Goal: Information Seeking & Learning: Learn about a topic

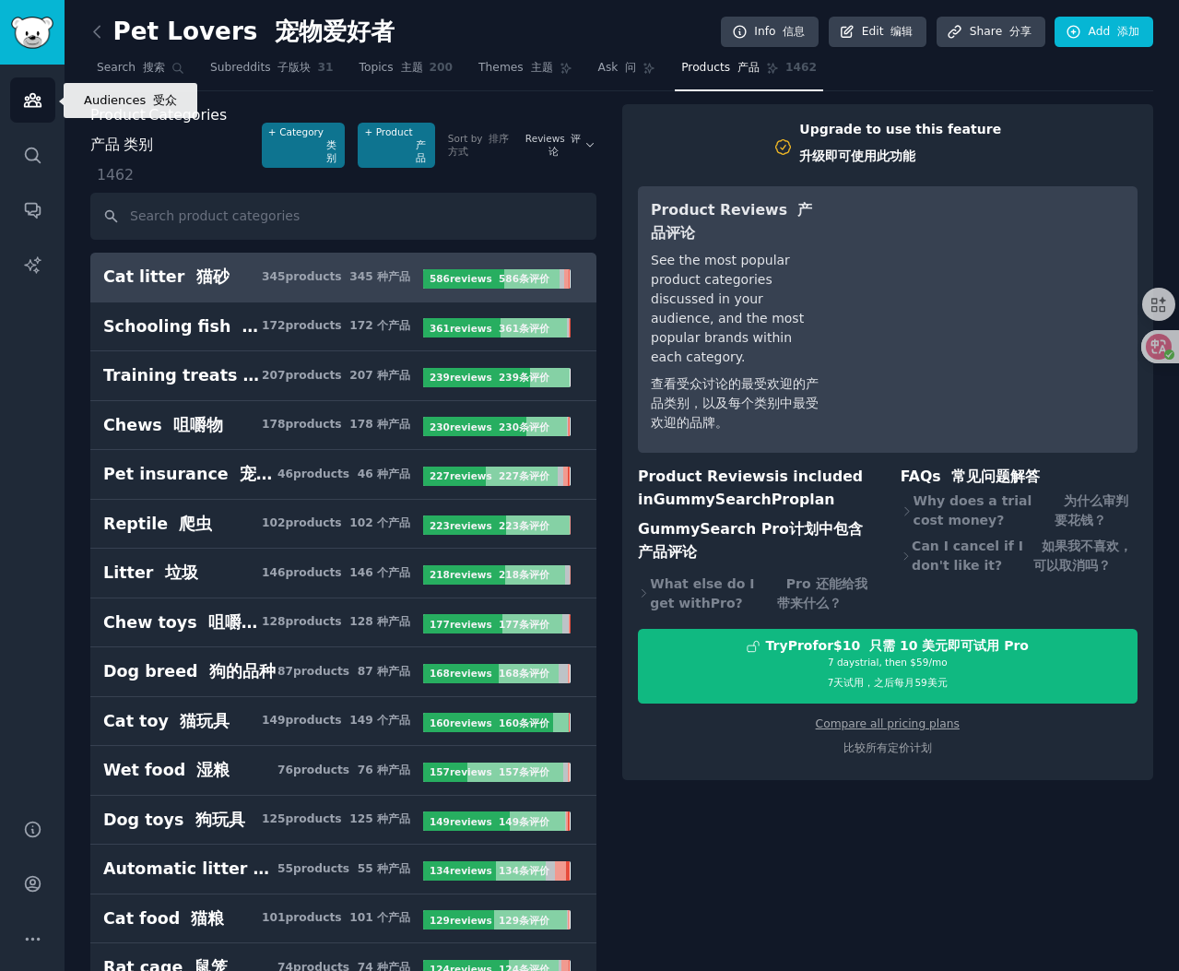
click at [29, 99] on icon "Sidebar" at bounding box center [32, 100] width 17 height 13
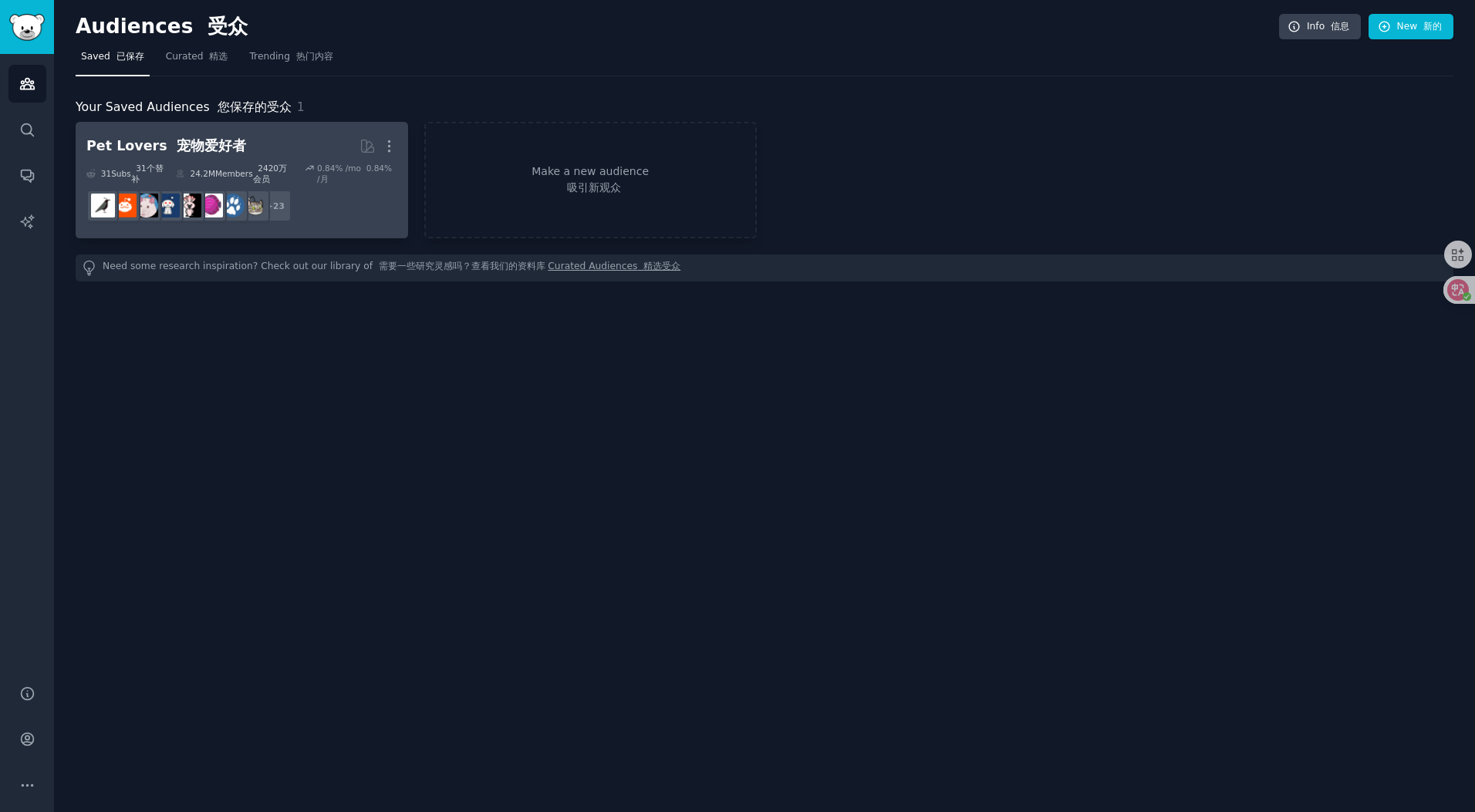
click at [212, 138] on font "宠物爱好者" at bounding box center [211, 146] width 69 height 15
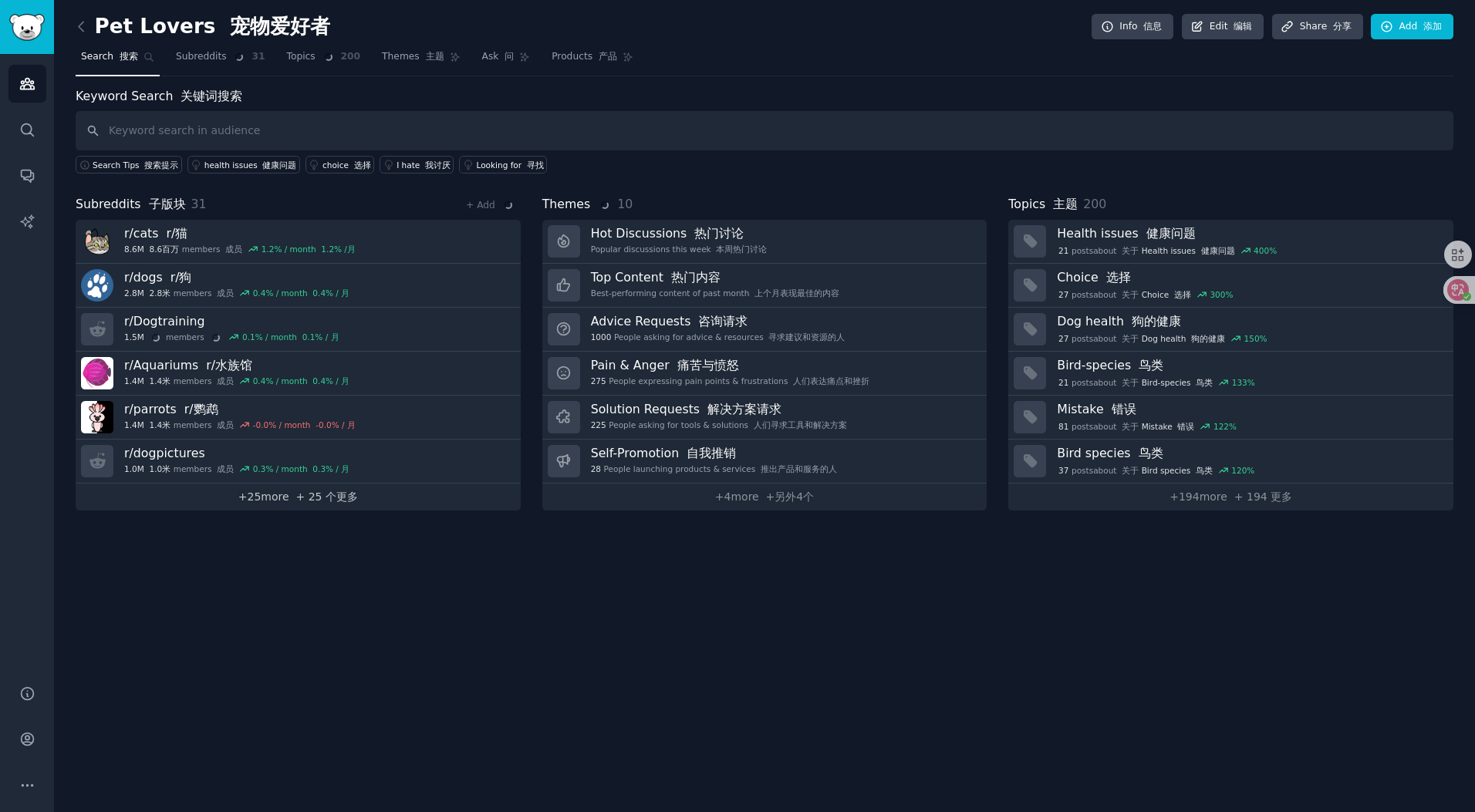
click at [293, 495] on font at bounding box center [293, 496] width 7 height 13
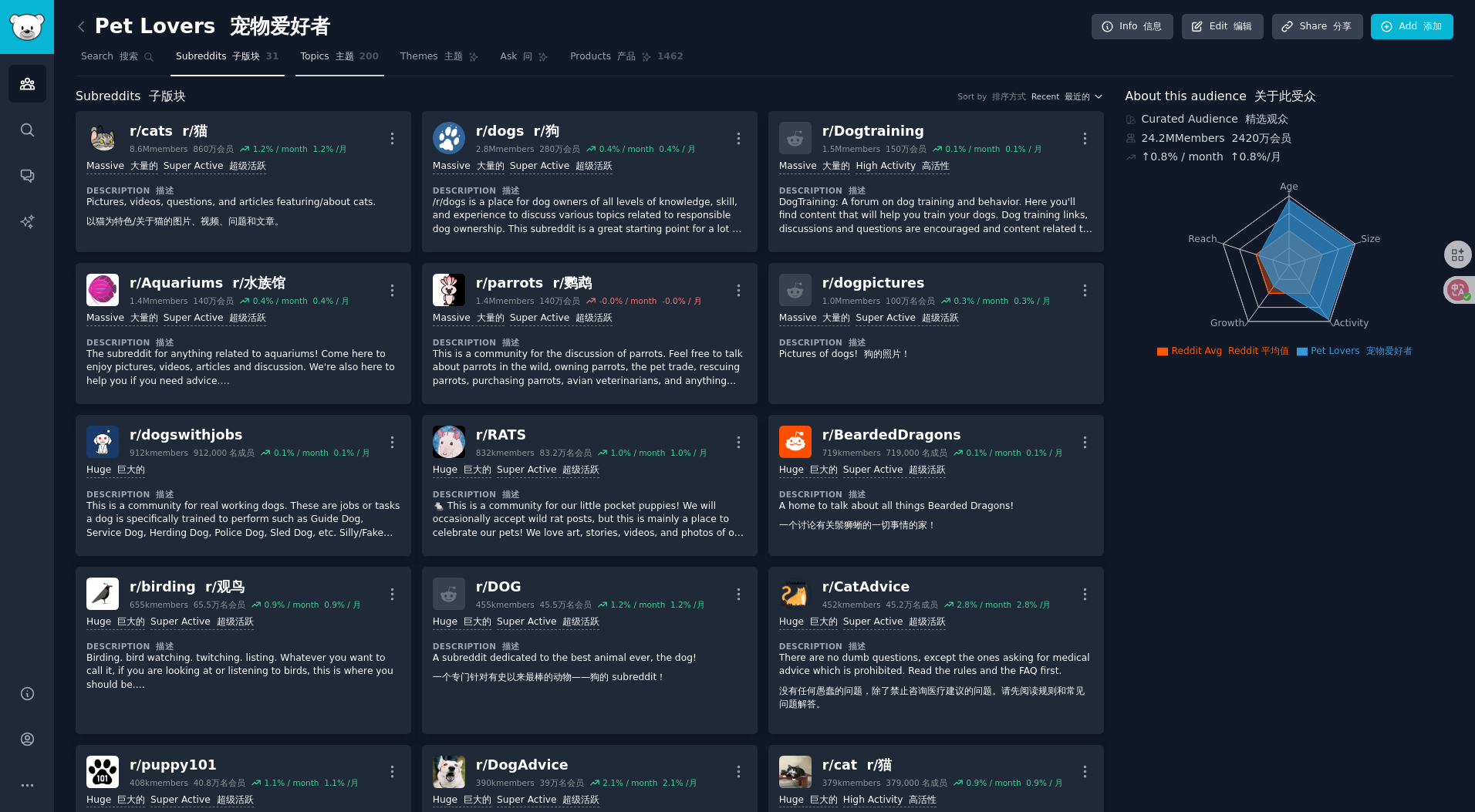
click at [330, 60] on font at bounding box center [332, 56] width 6 height 11
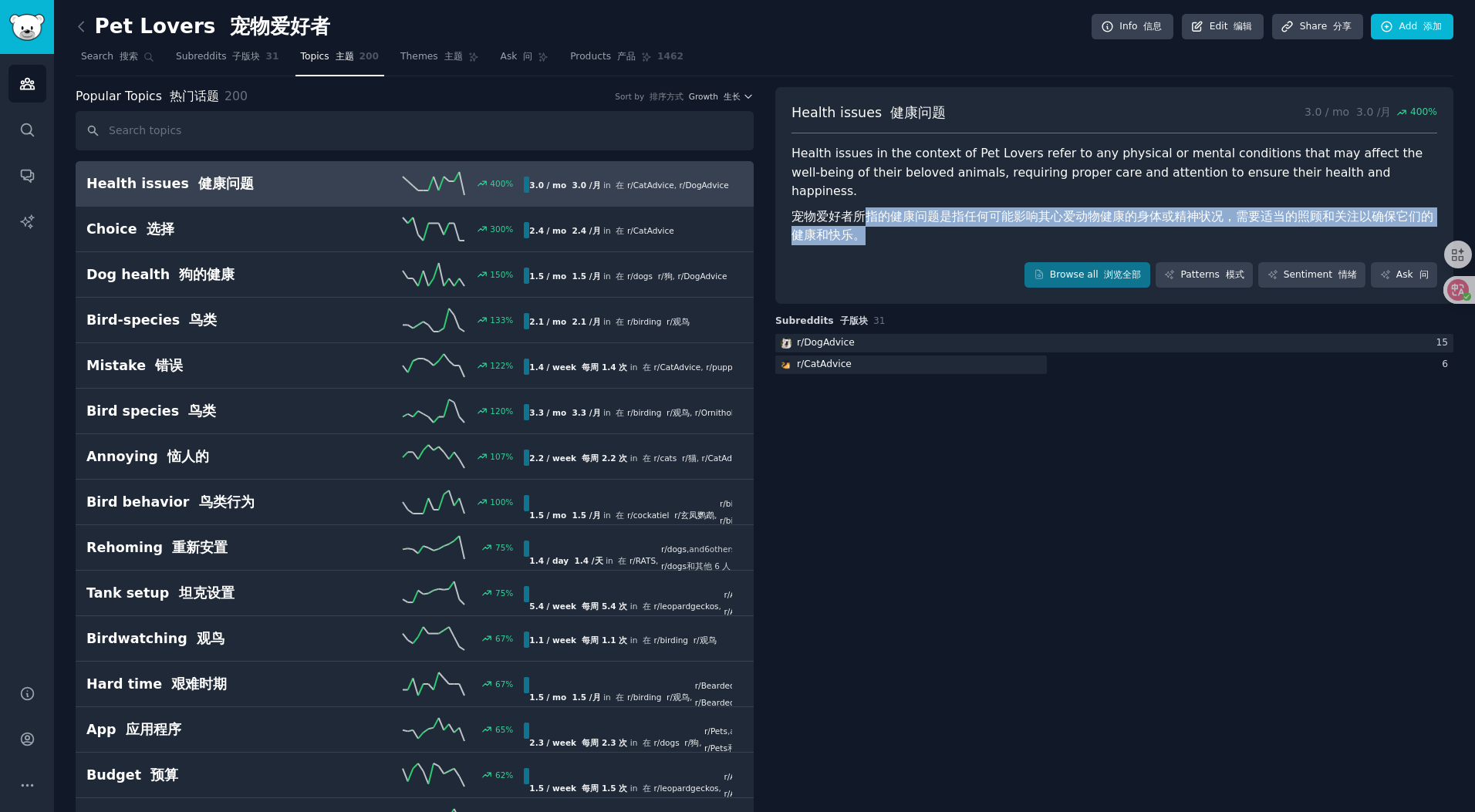
drag, startPoint x: 1292, startPoint y: 214, endPoint x: 858, endPoint y: 205, distance: 434.1
click at [858, 207] on font "宠物爱好者所指的健康问题是指任何可能影响其心爱动物健康的身体或精神状况，需要适当的照顾和关注以确保它们的健康和快乐。" at bounding box center [1114, 226] width 646 height 38
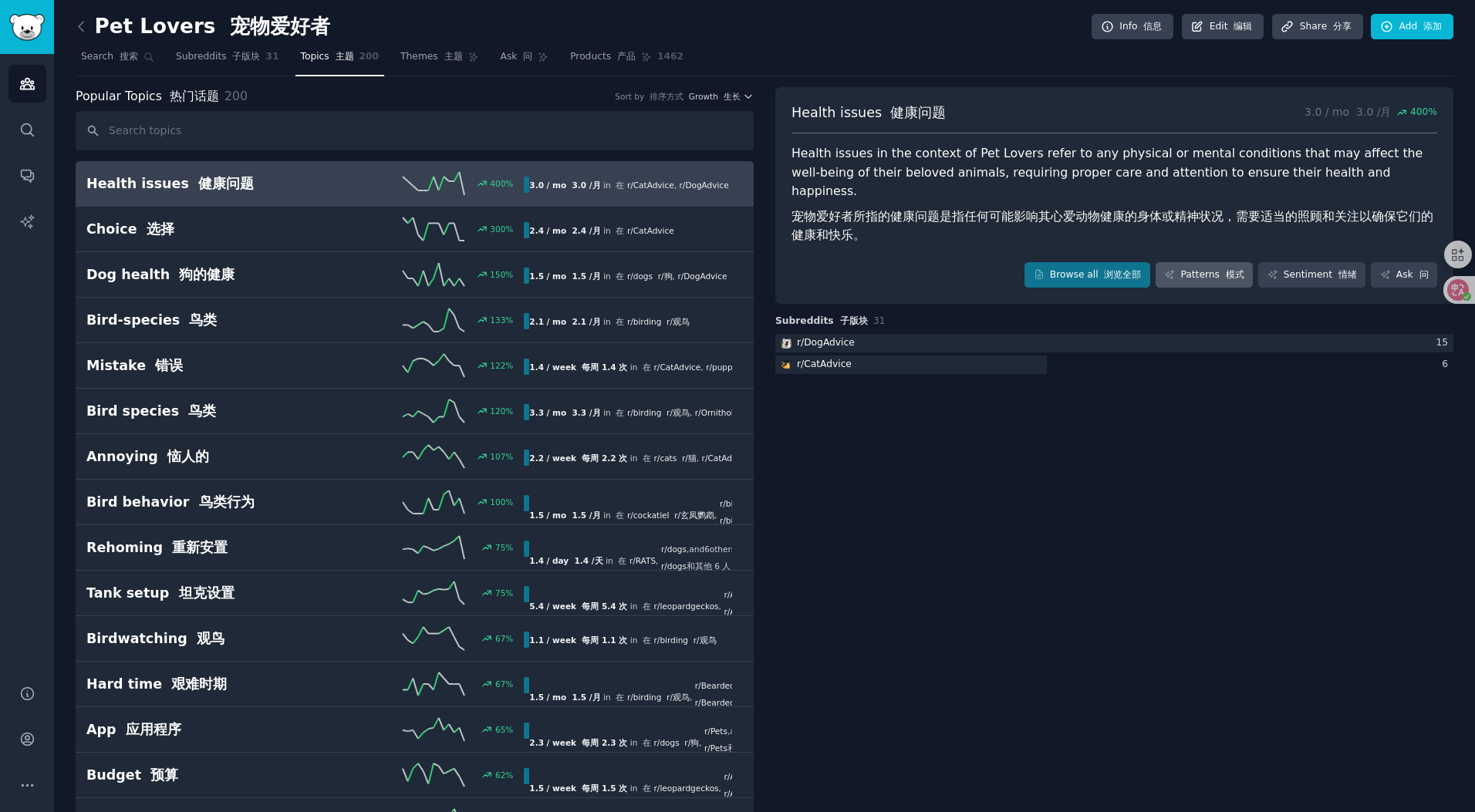
drag, startPoint x: 1146, startPoint y: 441, endPoint x: 1217, endPoint y: 258, distance: 196.3
click at [761, 68] on nav "Search 搜索 Subreddits 子版块 31 Topics 主题 200 Themes 主题 Ask 问 Products 产品 1462" at bounding box center [764, 60] width 1378 height 32
click at [300, 100] on div "Popular Topics 热门话题 200 Sort by 排序方式 Growth 生长" at bounding box center [414, 96] width 678 height 19
click at [273, 125] on input "text" at bounding box center [414, 130] width 678 height 39
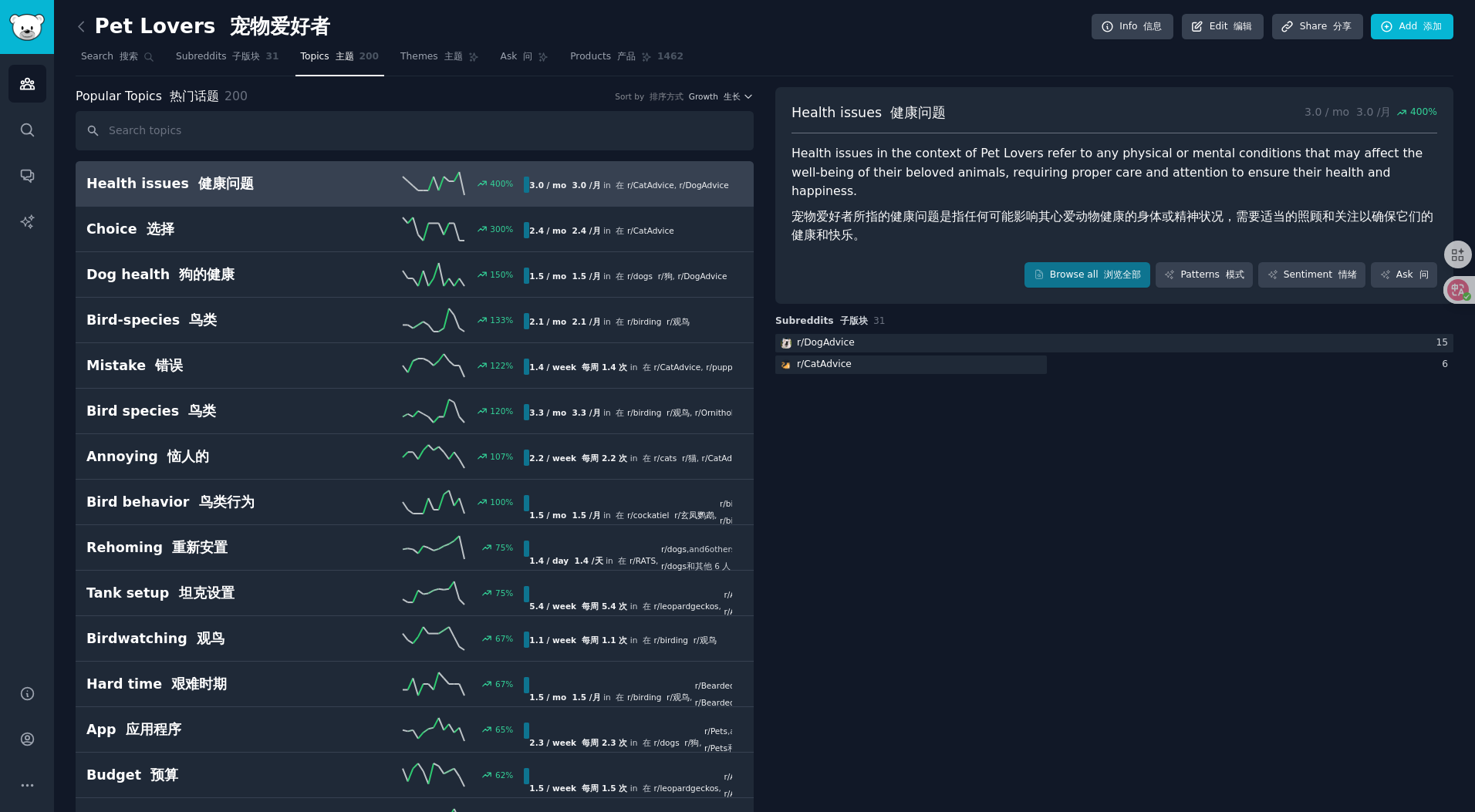
click at [351, 99] on div "Popular Topics 热门话题 200 Sort by 排序方式 Growth 生长" at bounding box center [414, 96] width 678 height 19
click at [725, 100] on font "生长" at bounding box center [732, 96] width 17 height 9
click at [728, 66] on nav "Search 搜索 Subreddits 子版块 31 Topics 主题 200 Themes 主题 Ask 问 Products 产品 1462" at bounding box center [764, 60] width 1378 height 32
click at [438, 60] on font at bounding box center [441, 56] width 6 height 11
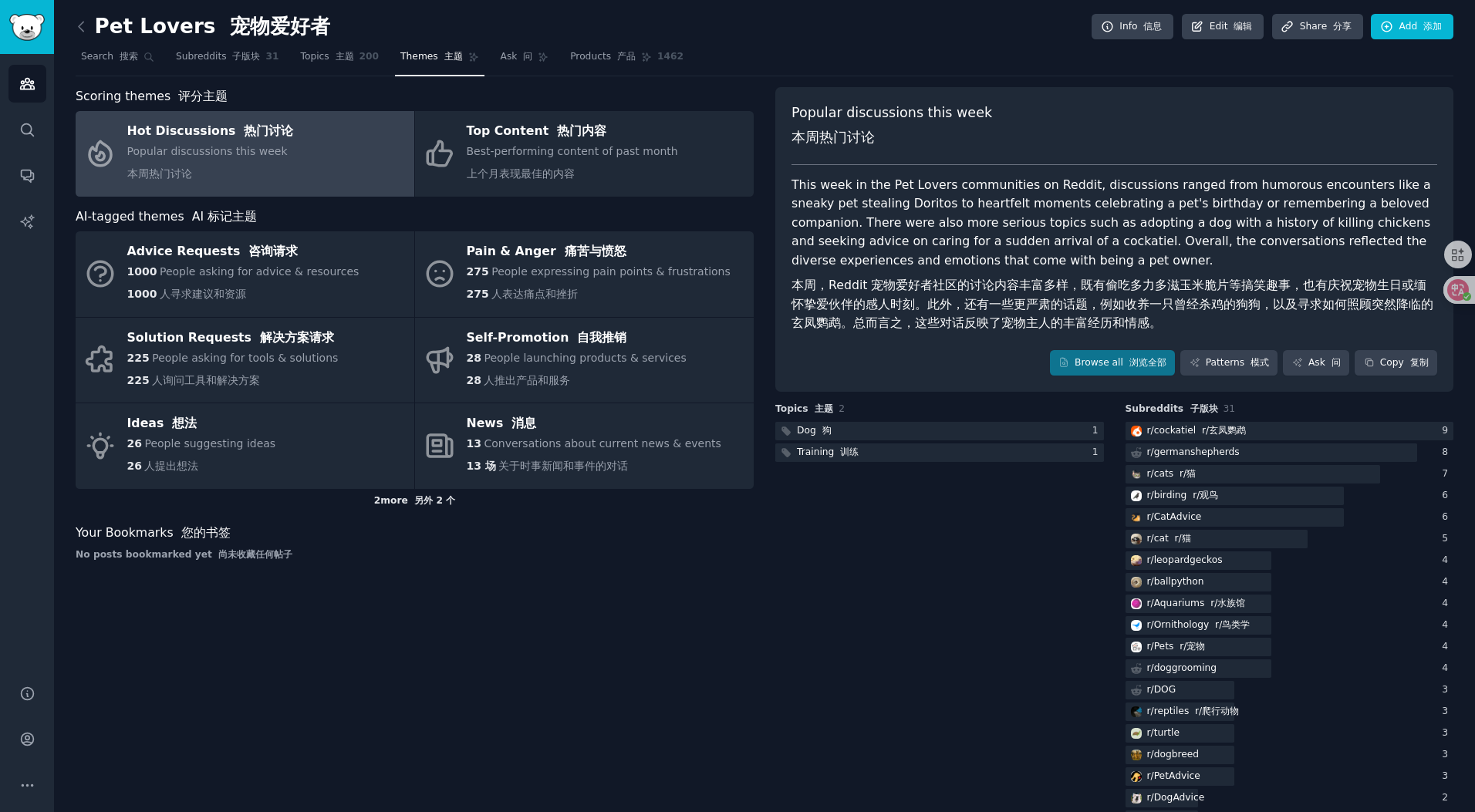
click at [436, 503] on font "另外 2 个" at bounding box center [434, 500] width 41 height 11
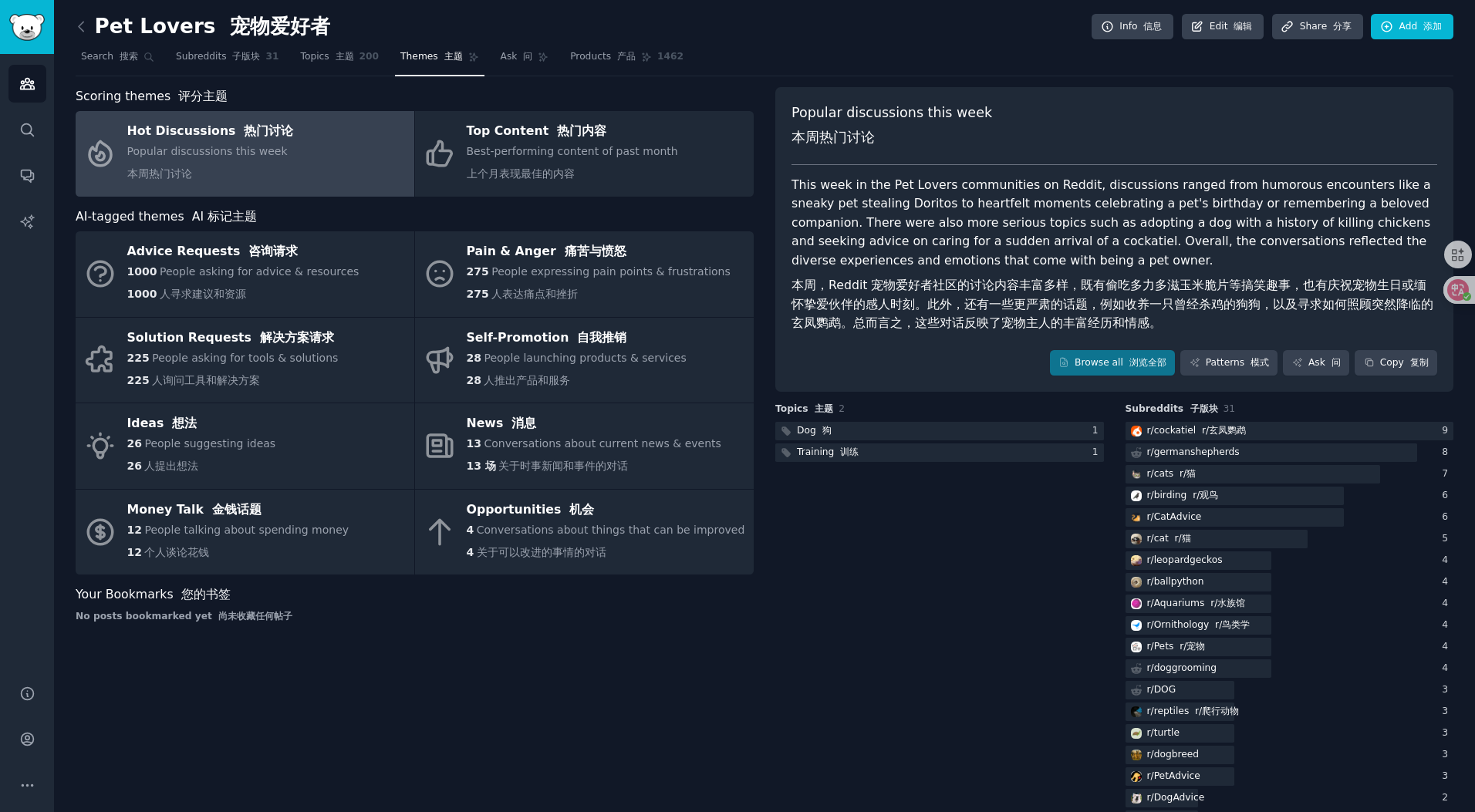
click at [986, 534] on div "Topics 主题 2 Dog 狗 1 Training 训练 1" at bounding box center [1289, 736] width 329 height 667
click at [986, 553] on div "Topics 主题 2 Dog 狗 1 Training 训练 1" at bounding box center [1289, 736] width 329 height 667
click at [725, 35] on div "Pet Lovers 宠物爱好者 Info 信息 Edit 编辑 Share 分享 Add 添加" at bounding box center [764, 30] width 1378 height 32
click at [986, 577] on div "Topics 主题 2 Dog 狗 1 Training 训练 1" at bounding box center [1289, 736] width 329 height 667
click at [731, 30] on div "Pet Lovers 宠物爱好者 Info 信息 Edit 编辑 Share 分享 Add 添加" at bounding box center [764, 30] width 1378 height 32
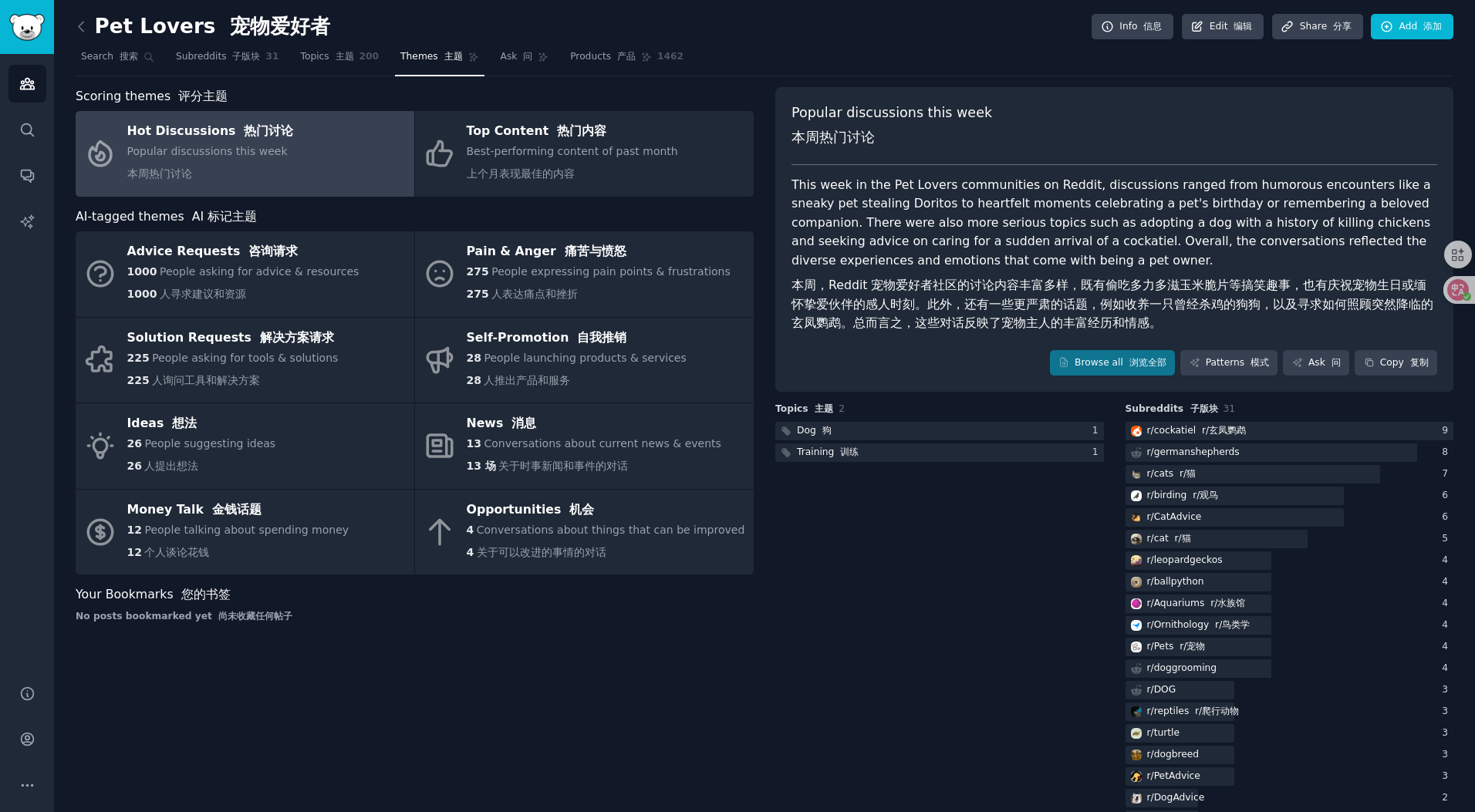
click at [986, 494] on div "Topics 主题 2 Dog 狗 1 Training 训练 1" at bounding box center [1289, 736] width 329 height 667
click at [986, 513] on div "Topics 主题 2 Dog 狗 1 Training 训练 1" at bounding box center [1289, 736] width 329 height 667
click at [844, 49] on nav "Search 搜索 Subreddits 子版块 31 Topics 主题 200 Themes 主题 Ask 问 Products 产品 1462" at bounding box center [764, 60] width 1378 height 32
drag, startPoint x: 878, startPoint y: 510, endPoint x: 887, endPoint y: 355, distance: 155.3
click at [986, 508] on div "Topics 主题 2 Dog 狗 1 Training 训练 1" at bounding box center [1289, 736] width 329 height 667
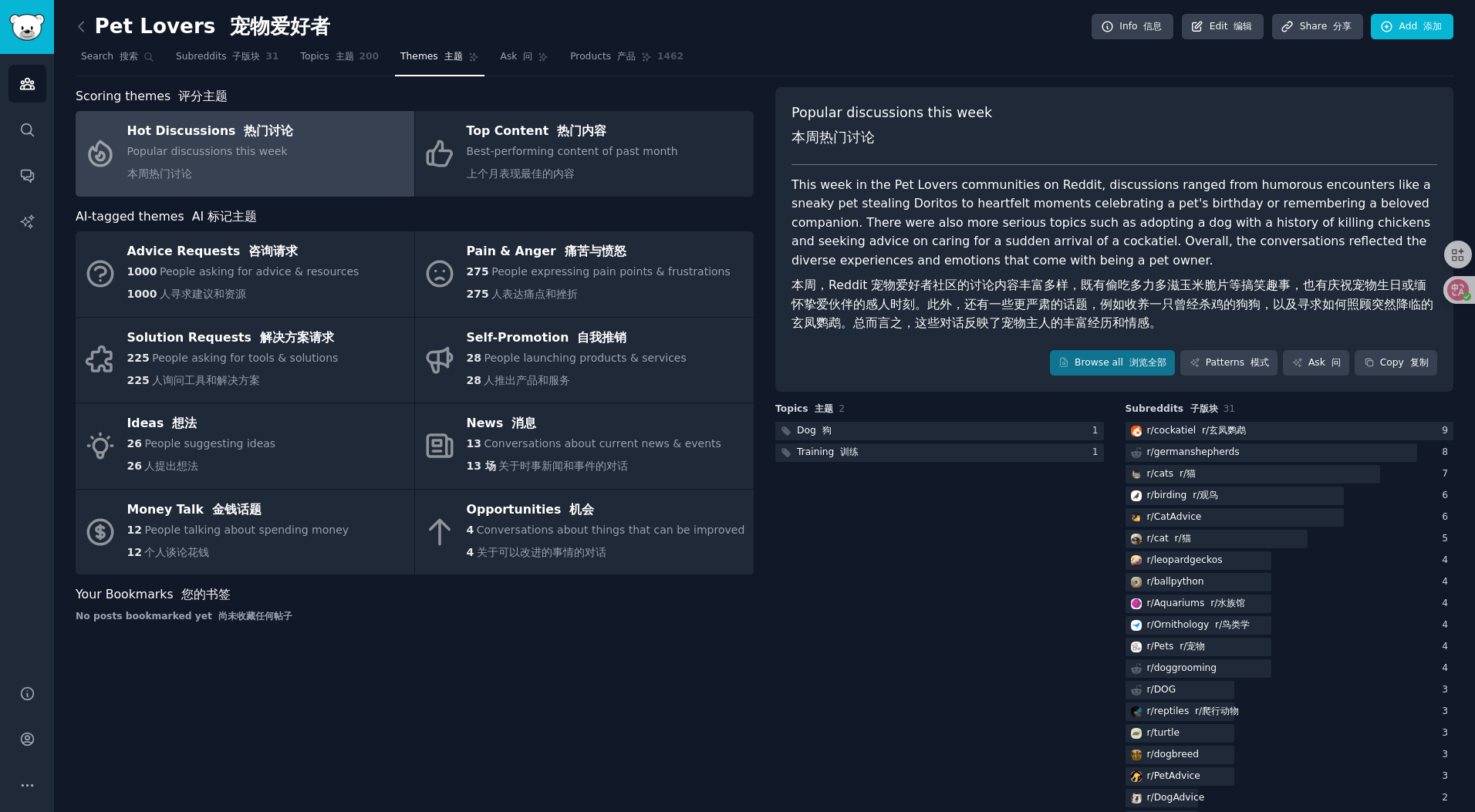
click at [796, 52] on nav "Search 搜索 Subreddits 子版块 31 Topics 主题 200 Themes 主题 Ask 问 Products 产品 1462" at bounding box center [764, 60] width 1378 height 32
click at [827, 36] on div "Pet Lovers 宠物爱好者 Info 信息 Edit 编辑 Share 分享 Add 添加" at bounding box center [764, 30] width 1378 height 32
click at [809, 62] on nav "Search 搜索 Subreddits 子版块 31 Topics 主题 200 Themes 主题 Ask 问 Products 产品 1462" at bounding box center [764, 60] width 1378 height 32
click at [845, 50] on nav "Search 搜索 Subreddits 子版块 31 Topics 主题 200 Themes 主题 Ask 问 Products 产品 1462" at bounding box center [764, 60] width 1378 height 32
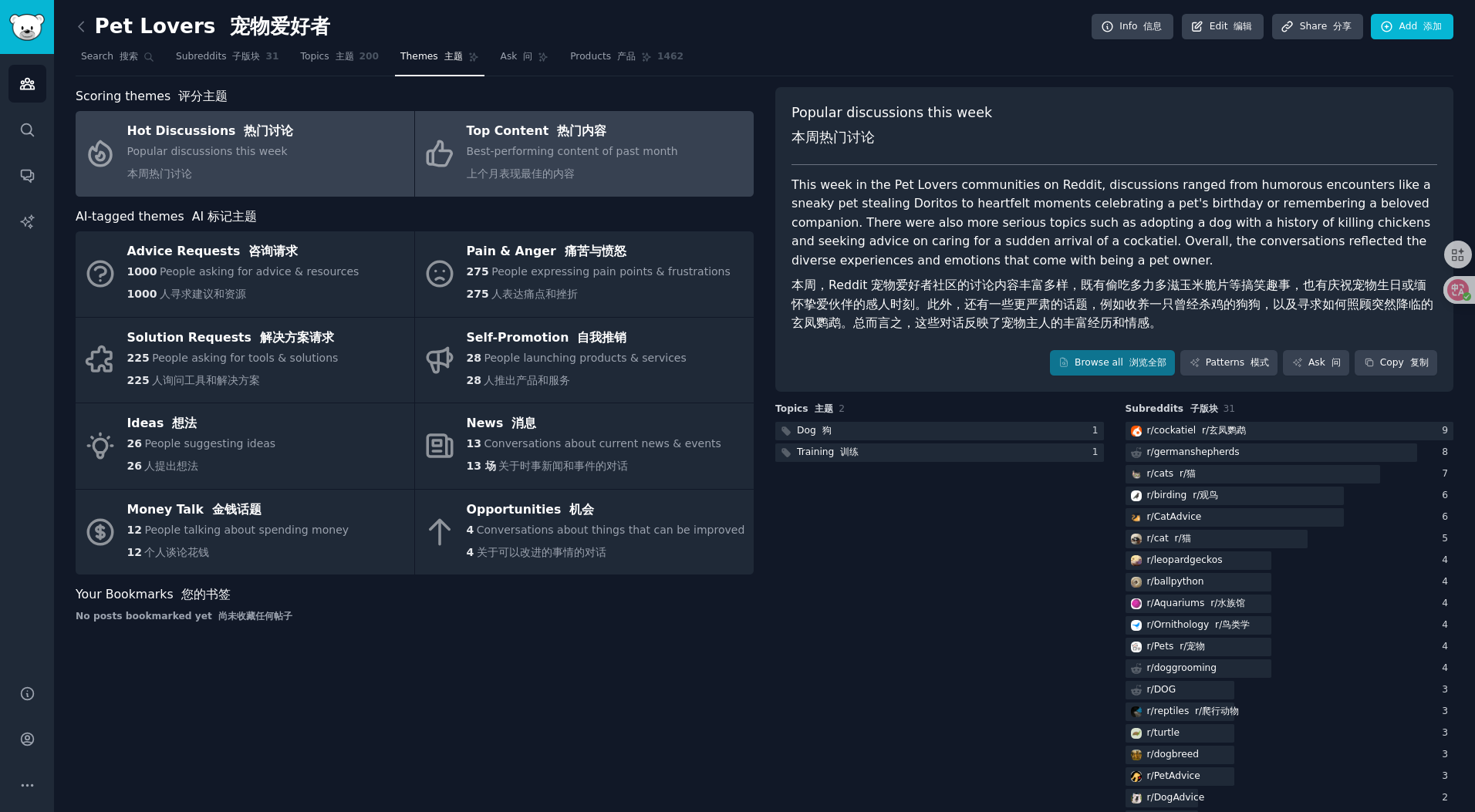
click at [539, 173] on font "上个月表现最佳的内容" at bounding box center [520, 173] width 108 height 13
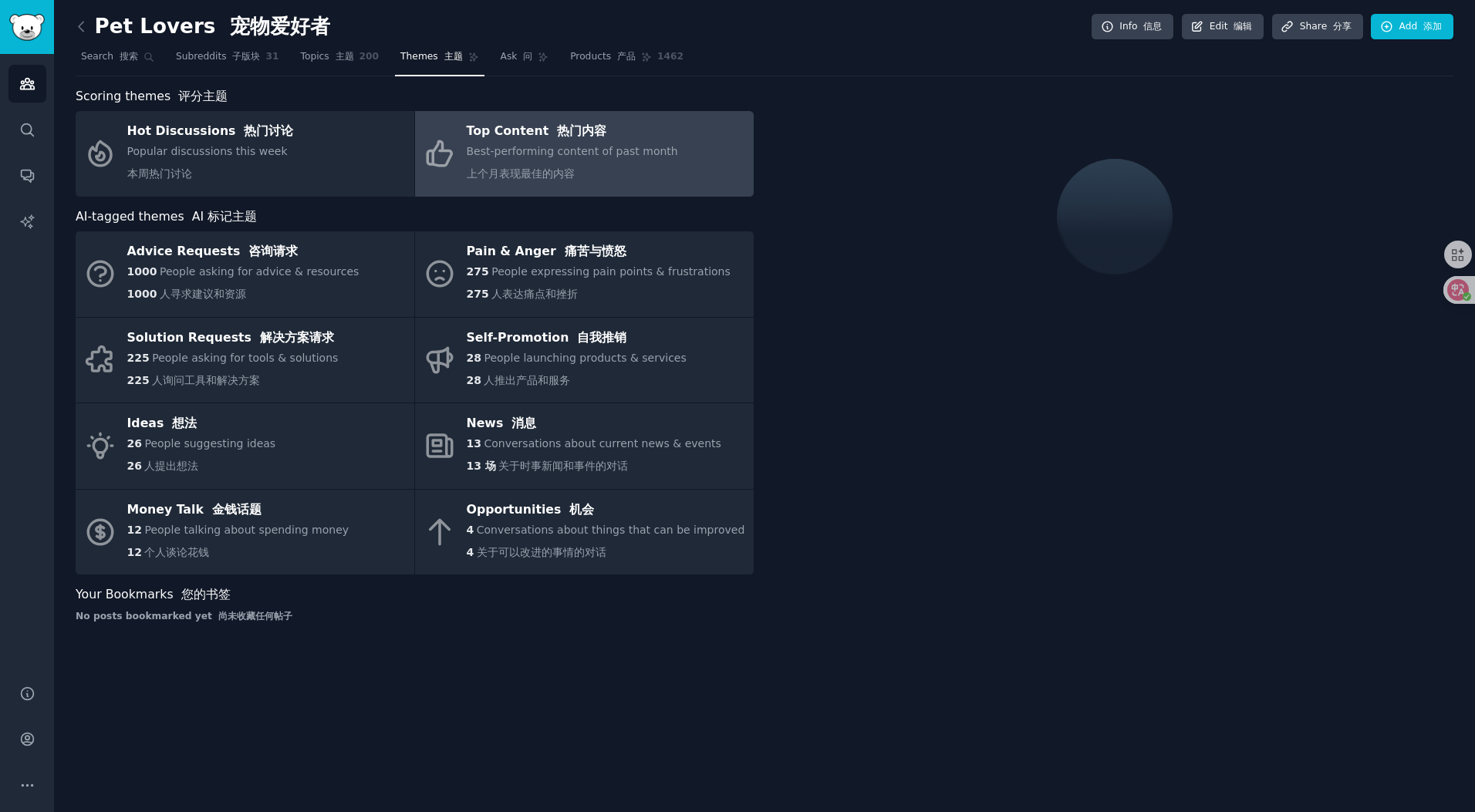
click at [817, 105] on div at bounding box center [1114, 217] width 678 height 259
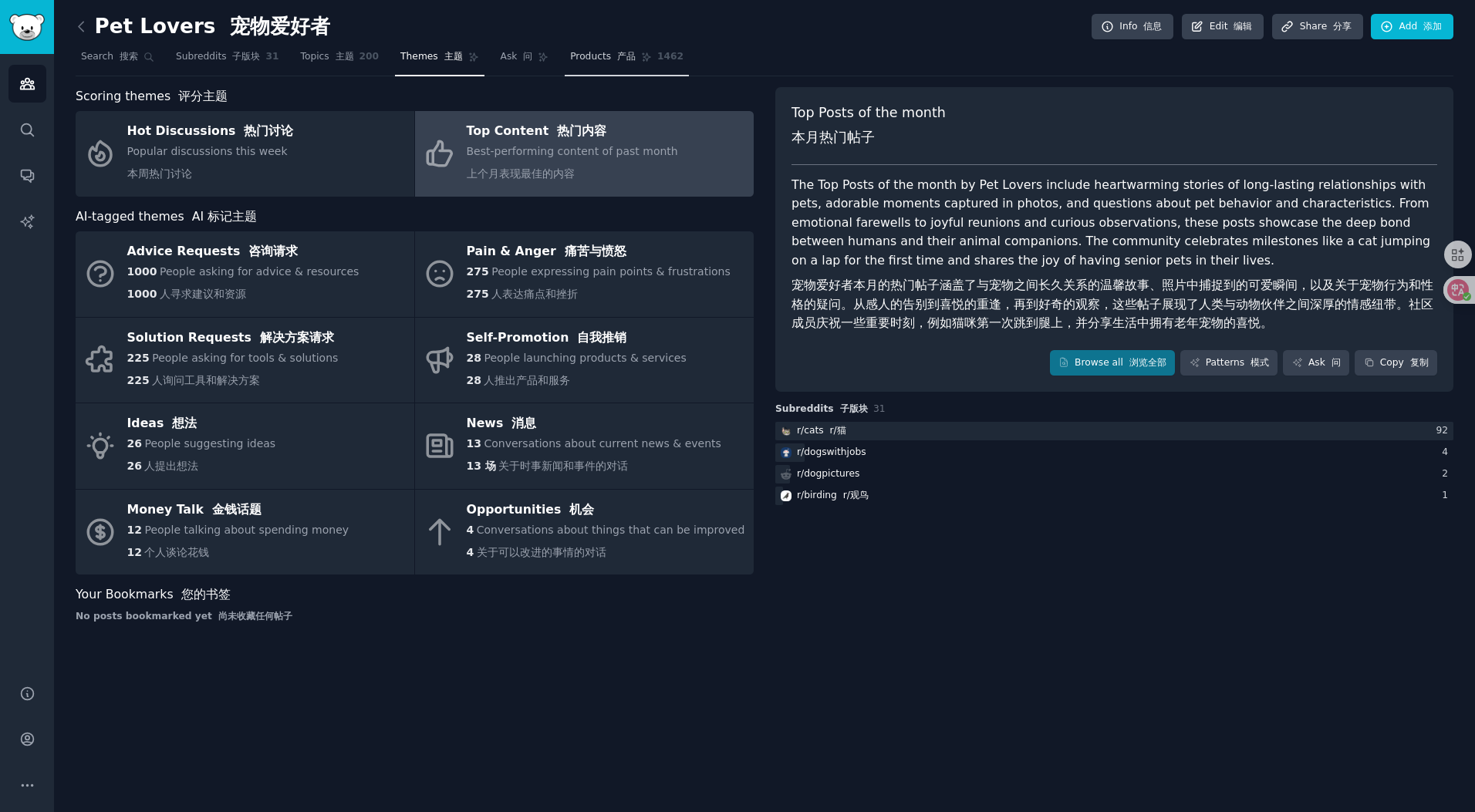
click at [658, 61] on span "1462" at bounding box center [670, 57] width 26 height 14
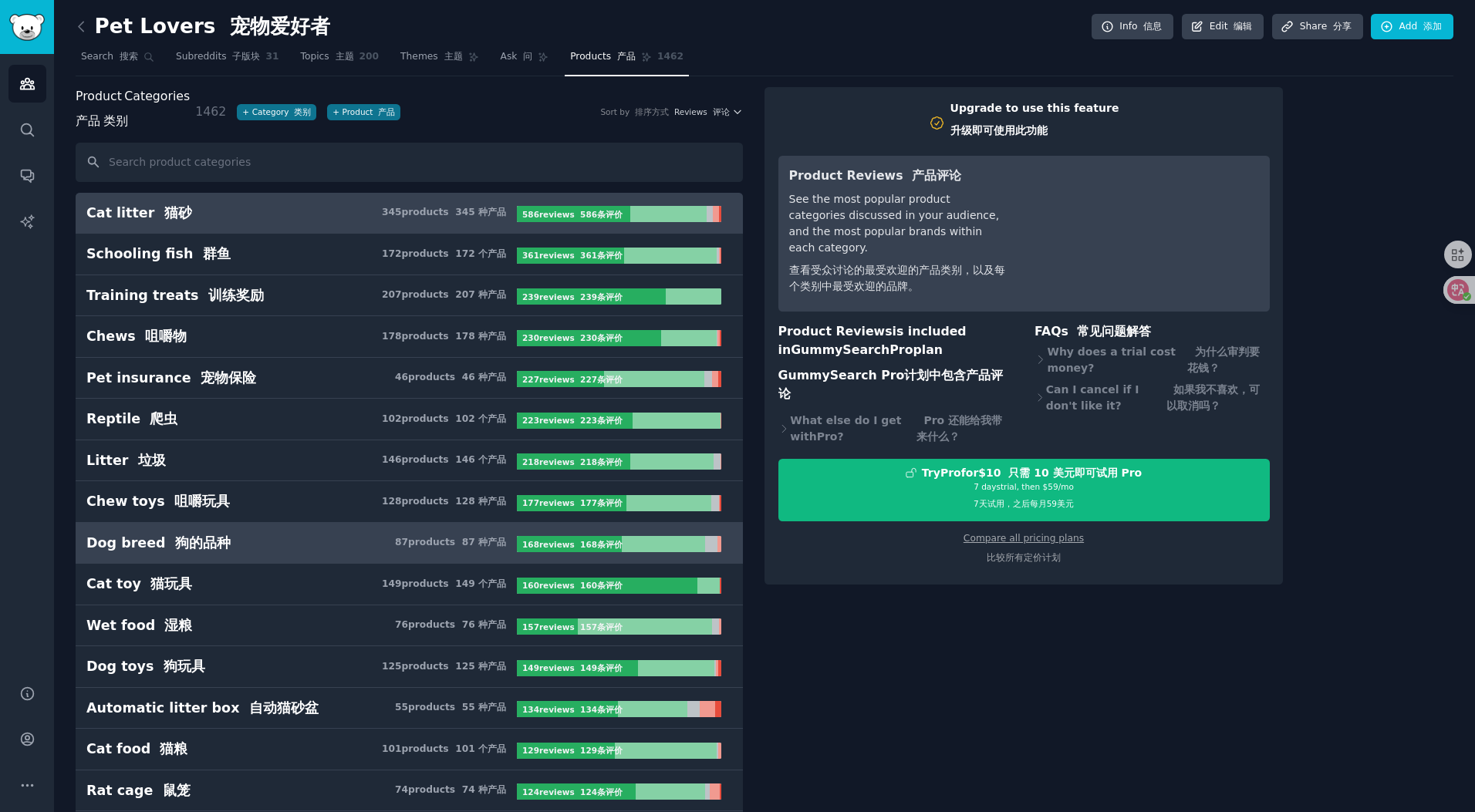
click at [704, 527] on link "Dog breed 狗的品种 87 product s 87 种产品 168 review s 168条评价" at bounding box center [409, 544] width 668 height 42
